Goal: Navigation & Orientation: Find specific page/section

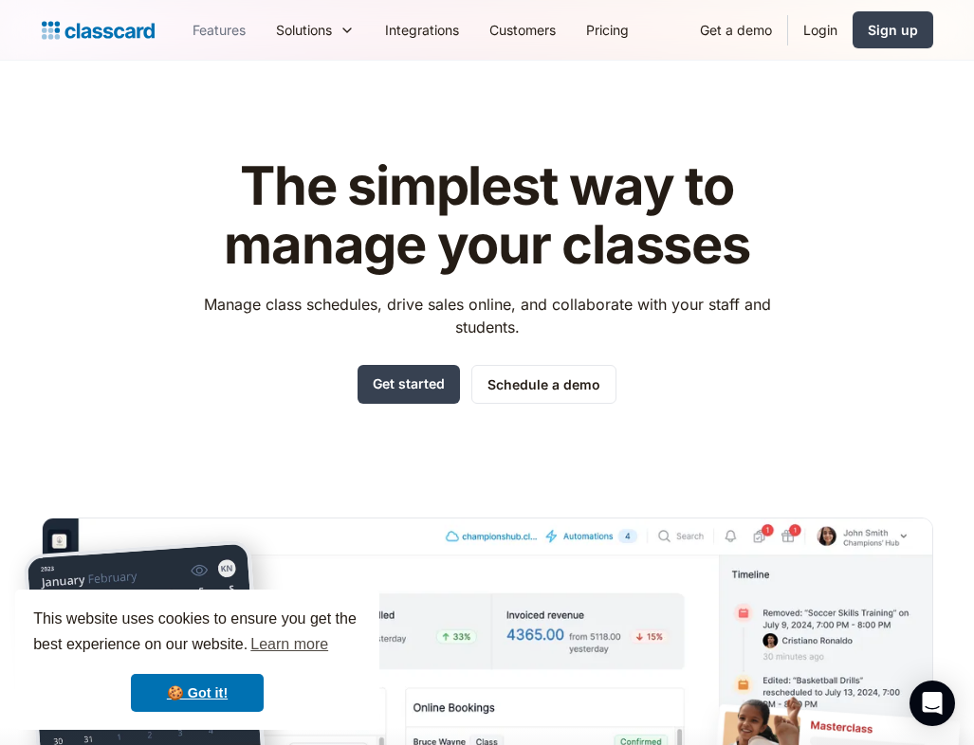
click at [213, 42] on link "Features" at bounding box center [218, 30] width 83 height 43
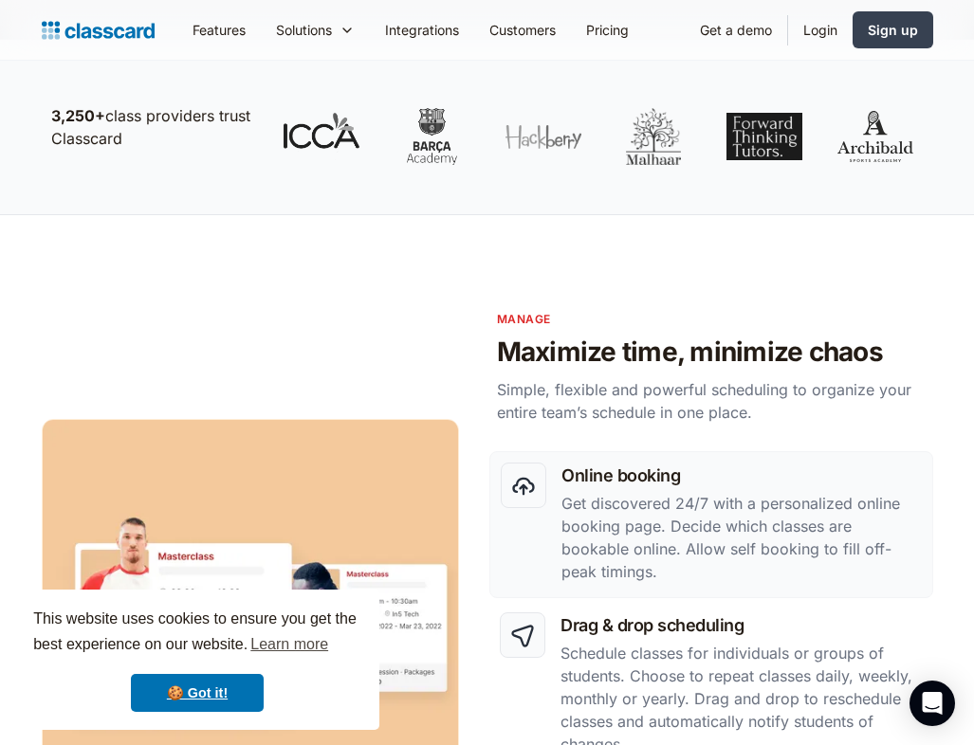
scroll to position [664, 0]
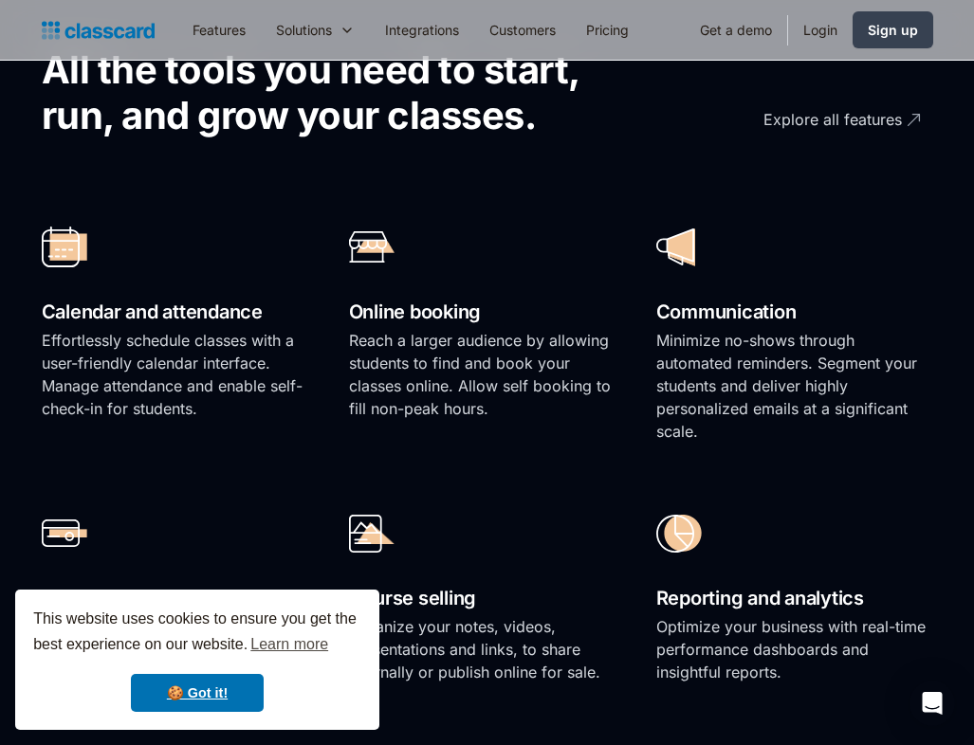
scroll to position [1422, 0]
